Goal: Navigation & Orientation: Find specific page/section

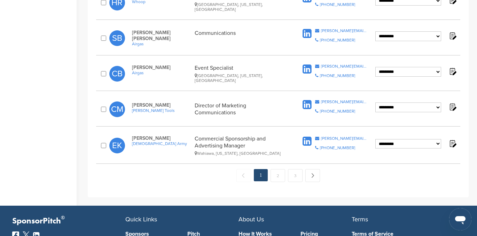
scroll to position [709, 0]
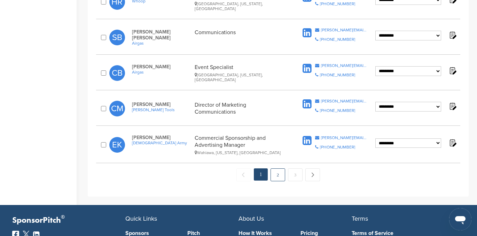
click at [275, 169] on link "2" at bounding box center [278, 174] width 15 height 13
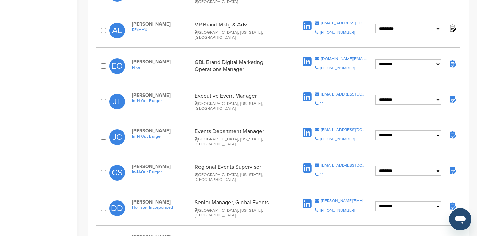
scroll to position [842, 0]
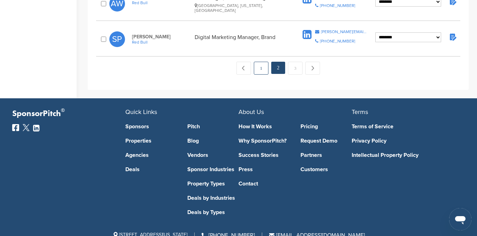
click at [261, 62] on link "1" at bounding box center [261, 68] width 15 height 13
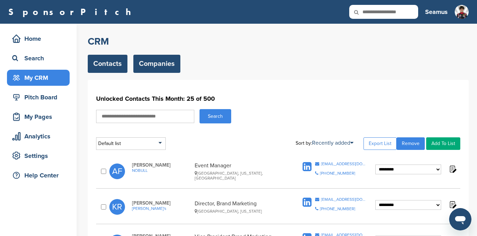
click at [157, 60] on link "Companies" at bounding box center [156, 64] width 47 height 18
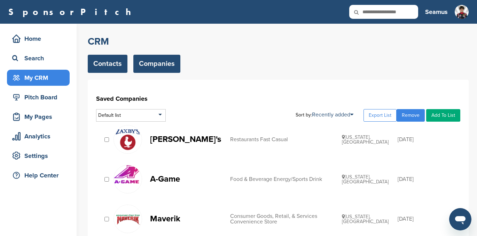
click at [111, 64] on link "Contacts" at bounding box center [108, 64] width 40 height 18
